Goal: Task Accomplishment & Management: Complete application form

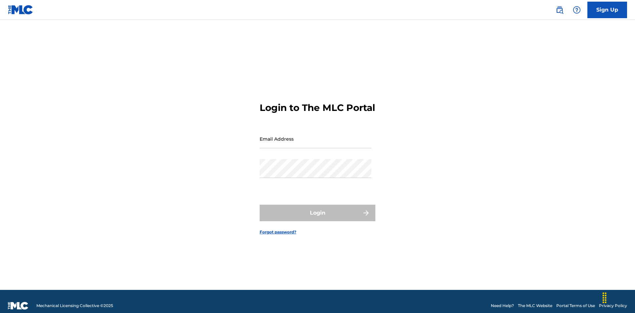
scroll to position [9, 0]
click at [315, 136] on input "Email Address" at bounding box center [316, 139] width 112 height 19
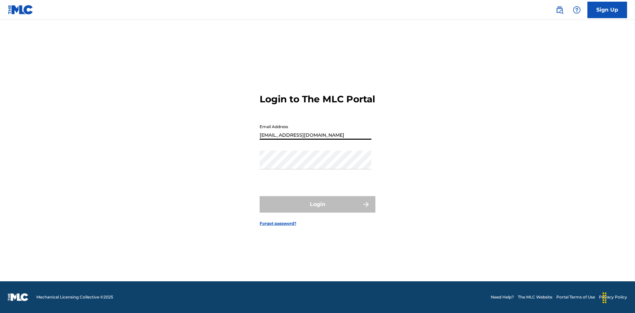
type input "Duke.McTesterson@gmail.com"
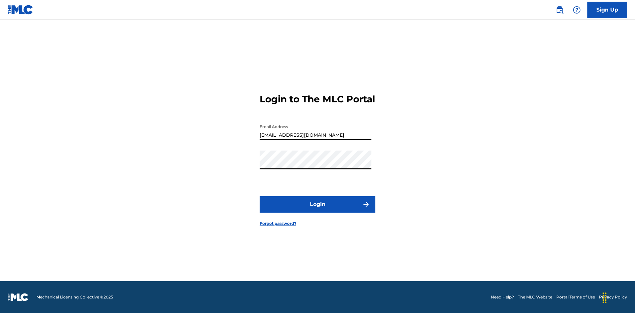
click at [317, 210] on button "Login" at bounding box center [318, 204] width 116 height 17
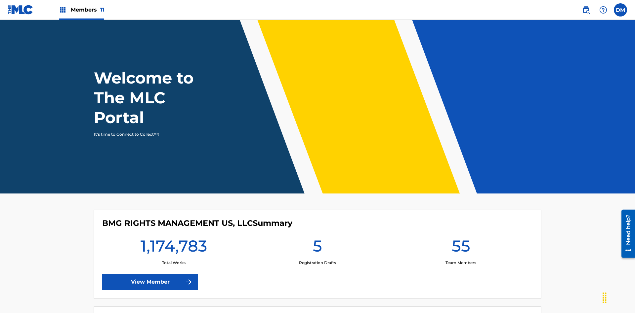
click at [81, 10] on span "Members 11" at bounding box center [87, 10] width 33 height 8
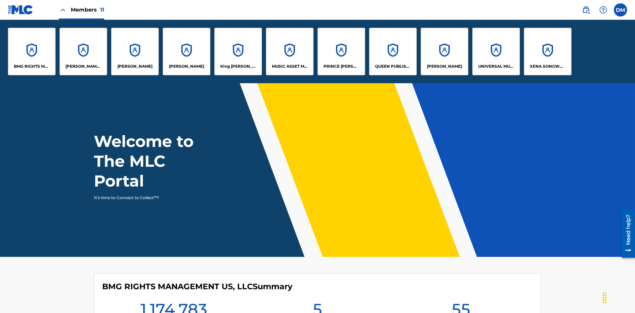
click at [238, 66] on p "King McTesterson" at bounding box center [238, 66] width 36 height 6
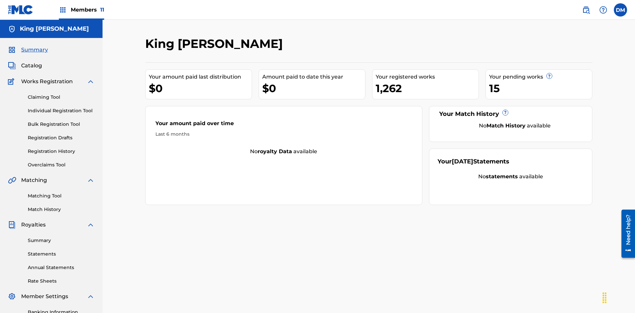
click at [61, 107] on link "Individual Registration Tool" at bounding box center [61, 110] width 67 height 7
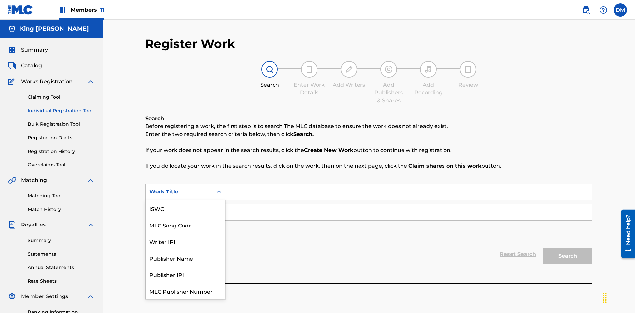
click at [185, 217] on div "MLC Song Code" at bounding box center [184, 225] width 79 height 17
click at [179, 209] on div "Writer Name" at bounding box center [179, 213] width 60 height 8
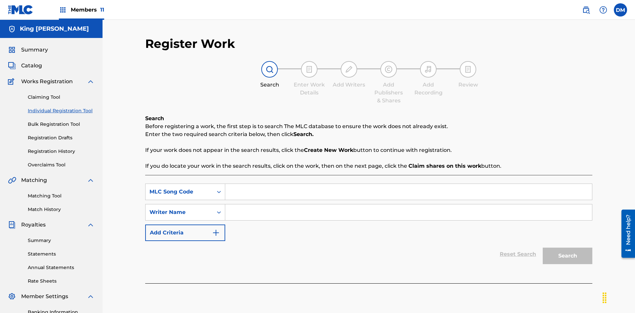
scroll to position [97, 0]
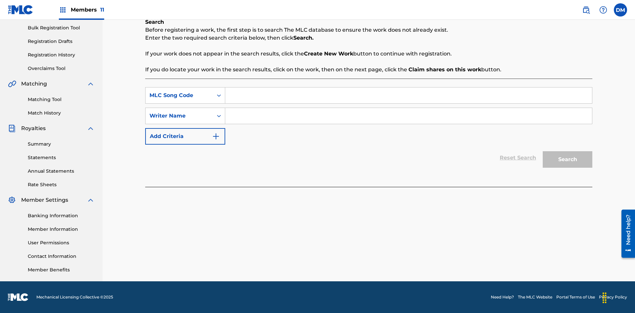
click at [408, 96] on input "Search Form" at bounding box center [408, 96] width 367 height 16
type input "RB0ZQR"
click at [408, 116] on input "Search Form" at bounding box center [408, 116] width 367 height 16
type input "TOM ZACHARY SEBASTIAN POHJOLA"
click at [567, 160] on button "Search" at bounding box center [568, 159] width 50 height 17
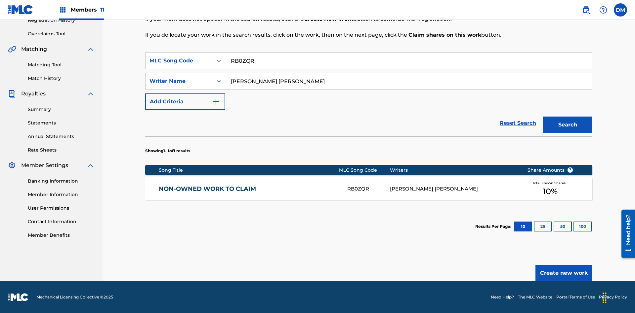
click at [573, 227] on button "100" at bounding box center [582, 227] width 18 height 10
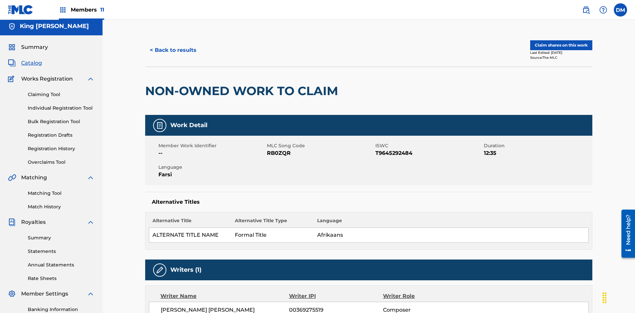
click at [560, 45] on button "Claim shares on this work" at bounding box center [561, 45] width 62 height 10
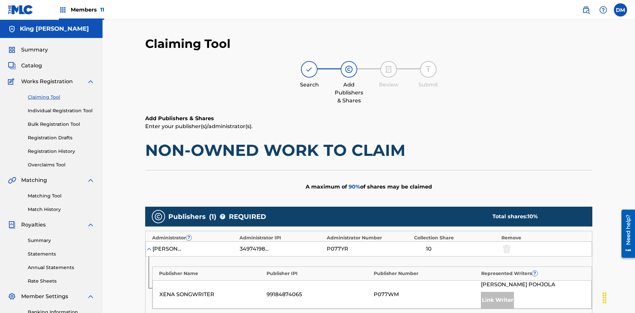
scroll to position [166, 0]
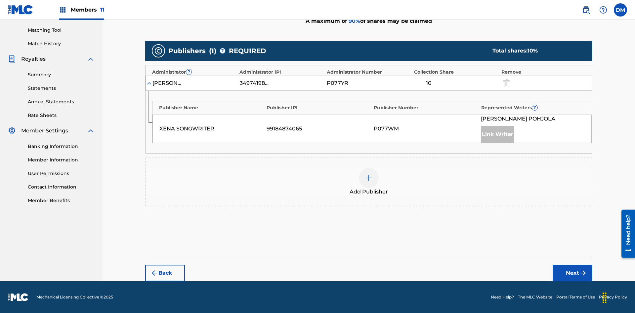
click at [572, 273] on button "Next" at bounding box center [573, 273] width 40 height 17
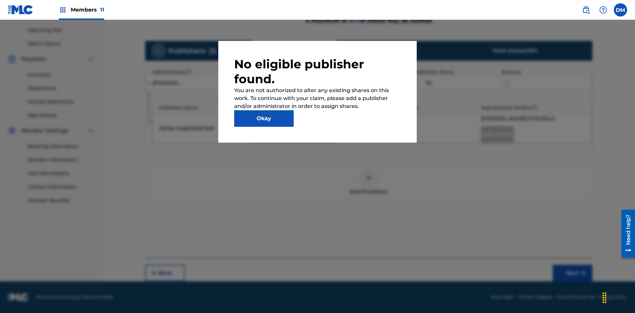
click at [264, 119] on button "Okay" at bounding box center [264, 118] width 60 height 17
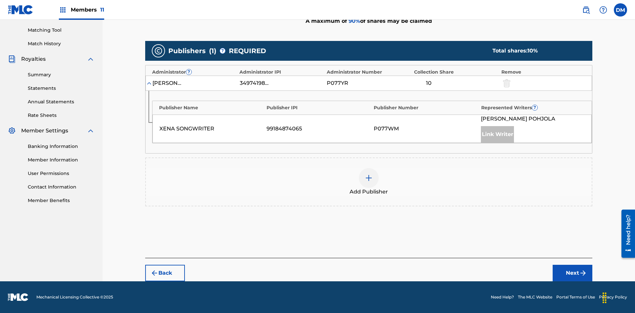
click at [369, 178] on img at bounding box center [369, 178] width 8 height 8
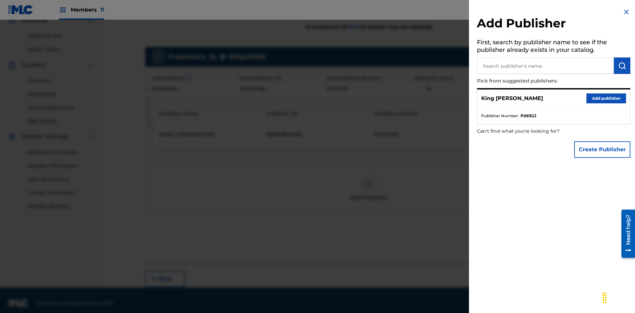
click at [545, 66] on input "text" at bounding box center [545, 66] width 137 height 17
type input "Test2025.08.11.15.30.38"
click at [622, 66] on img "submit" at bounding box center [622, 66] width 8 height 8
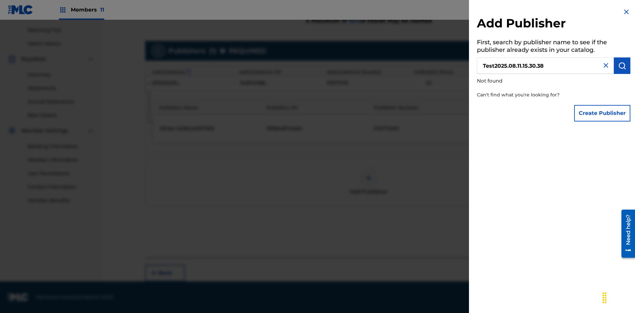
click at [602, 113] on button "Create Publisher" at bounding box center [602, 113] width 56 height 17
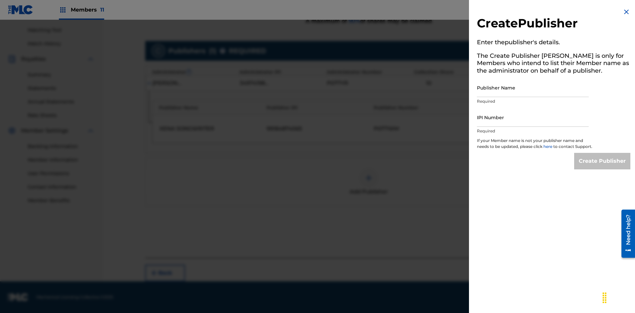
click at [533, 88] on input "Publisher Name" at bounding box center [533, 87] width 112 height 19
type input "Test2025.08.11.15.30.42"
click at [533, 117] on input "IPI Number" at bounding box center [533, 117] width 112 height 19
type input "00595839777"
click at [602, 167] on input "Create Publisher" at bounding box center [602, 161] width 56 height 17
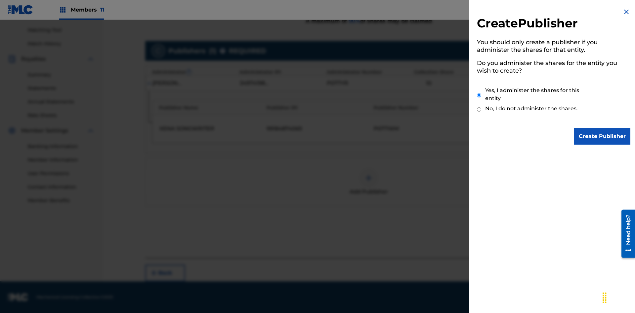
click at [479, 95] on input "Yes, I administer the shares for this entity" at bounding box center [479, 95] width 4 height 14
click at [602, 137] on input "Create Publisher" at bounding box center [602, 136] width 56 height 17
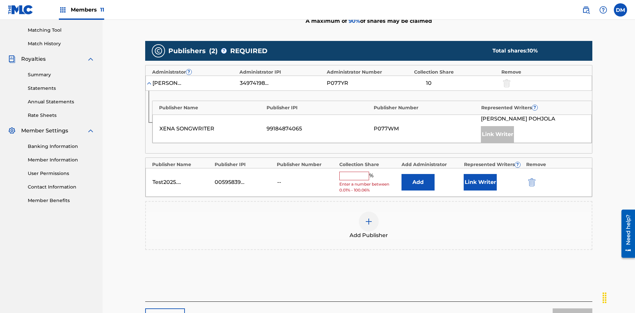
scroll to position [205, 0]
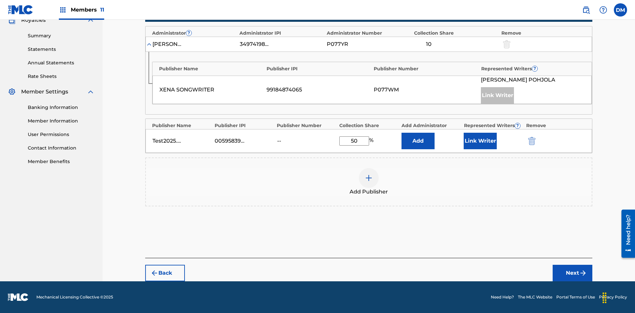
type input "50"
click at [480, 141] on button "Link Writer" at bounding box center [480, 141] width 33 height 17
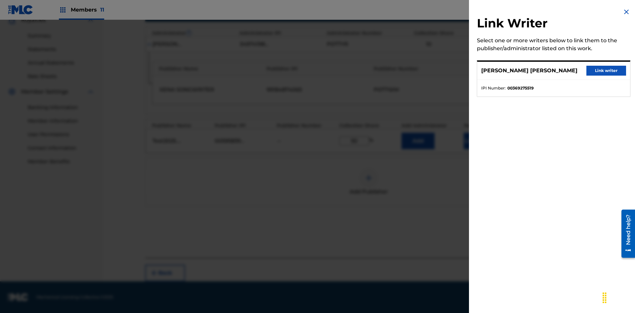
click at [606, 71] on button "Link writer" at bounding box center [606, 71] width 40 height 10
click at [480, 141] on button "Link Writer" at bounding box center [480, 141] width 33 height 17
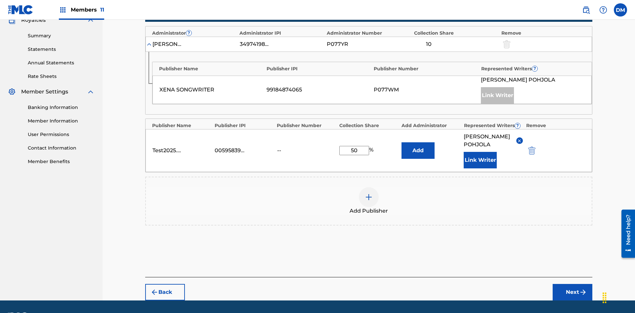
click at [418, 143] on button "Add" at bounding box center [417, 151] width 33 height 17
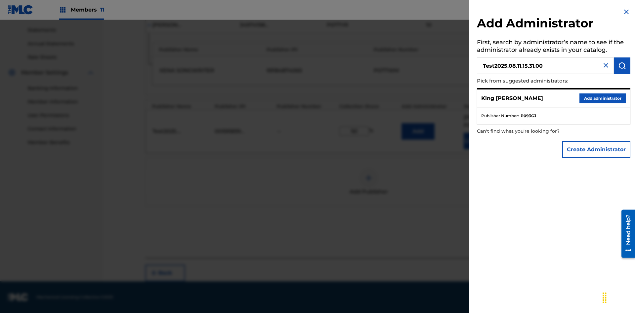
type input "Test2025.08.11.15.31.00"
click at [622, 66] on img "submit" at bounding box center [622, 66] width 8 height 8
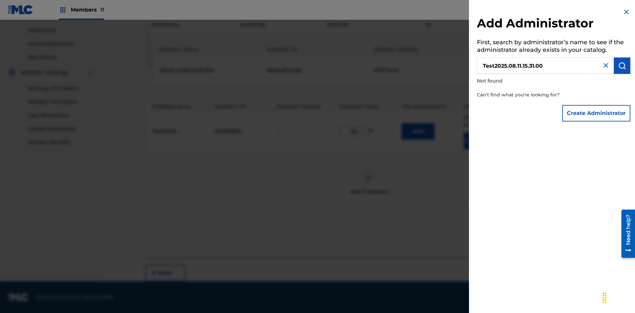
click at [597, 113] on button "Create Administrator" at bounding box center [596, 113] width 68 height 17
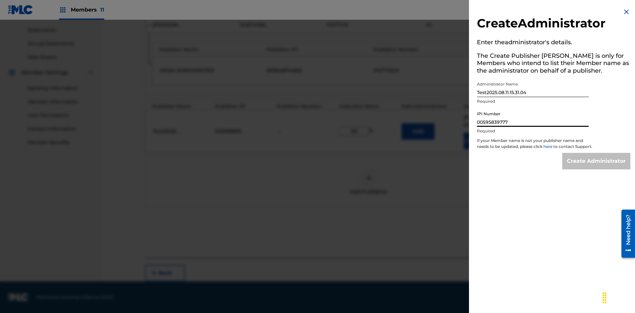
click at [597, 167] on input "Create Administrator" at bounding box center [596, 161] width 68 height 17
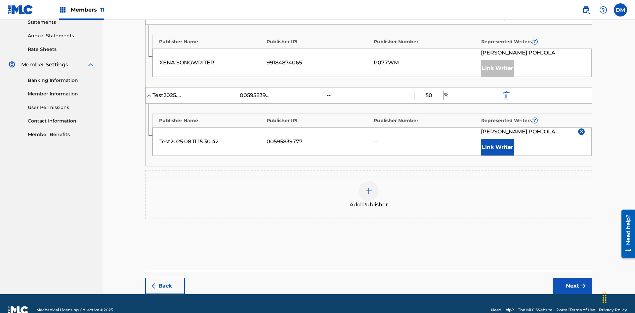
click at [572, 278] on button "Next" at bounding box center [573, 286] width 40 height 17
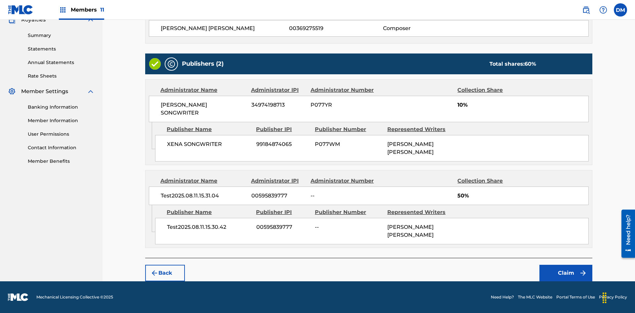
click at [566, 273] on button "Claim" at bounding box center [565, 273] width 53 height 17
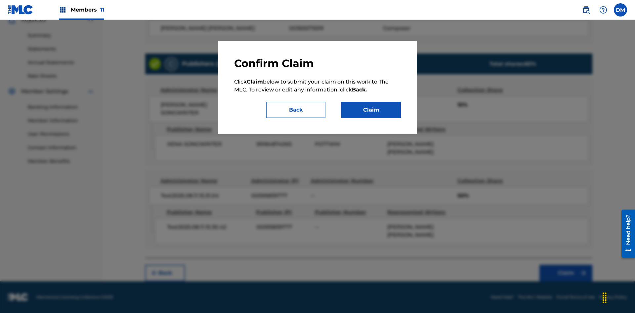
click at [371, 110] on button "Claim" at bounding box center [371, 110] width 60 height 17
